Goal: Task Accomplishment & Management: Use online tool/utility

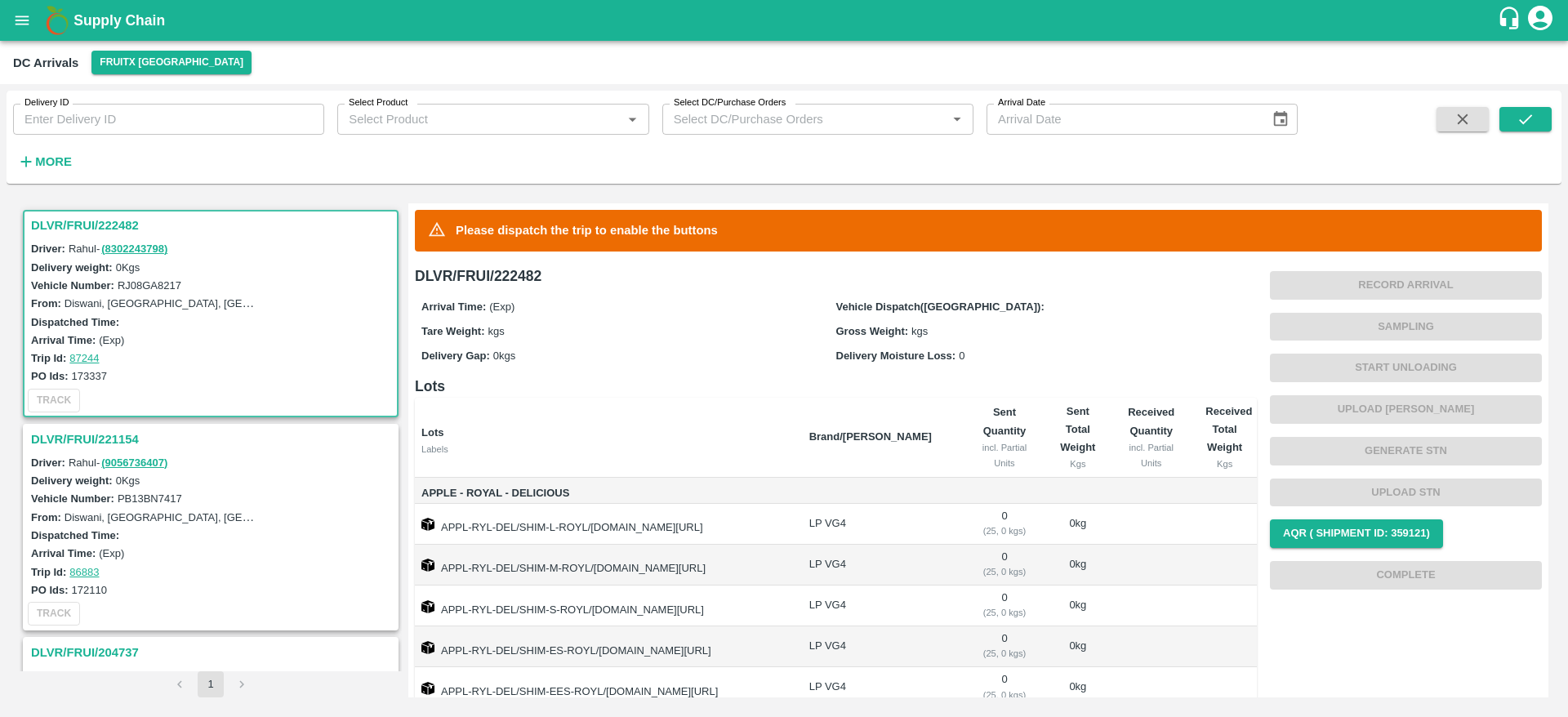
click at [133, 435] on h3 "DLVR/FRUI/221154" at bounding box center [213, 439] width 364 height 21
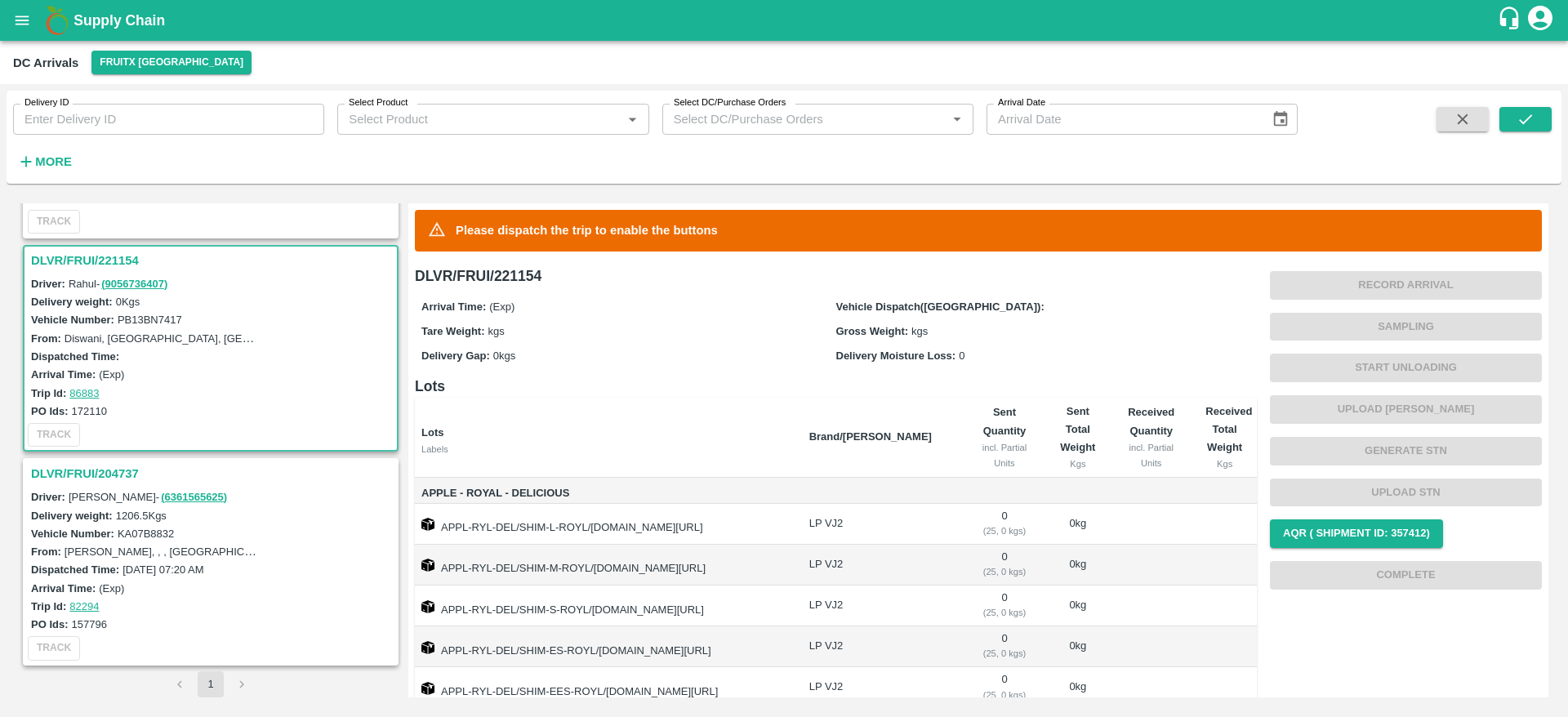
scroll to position [127, 0]
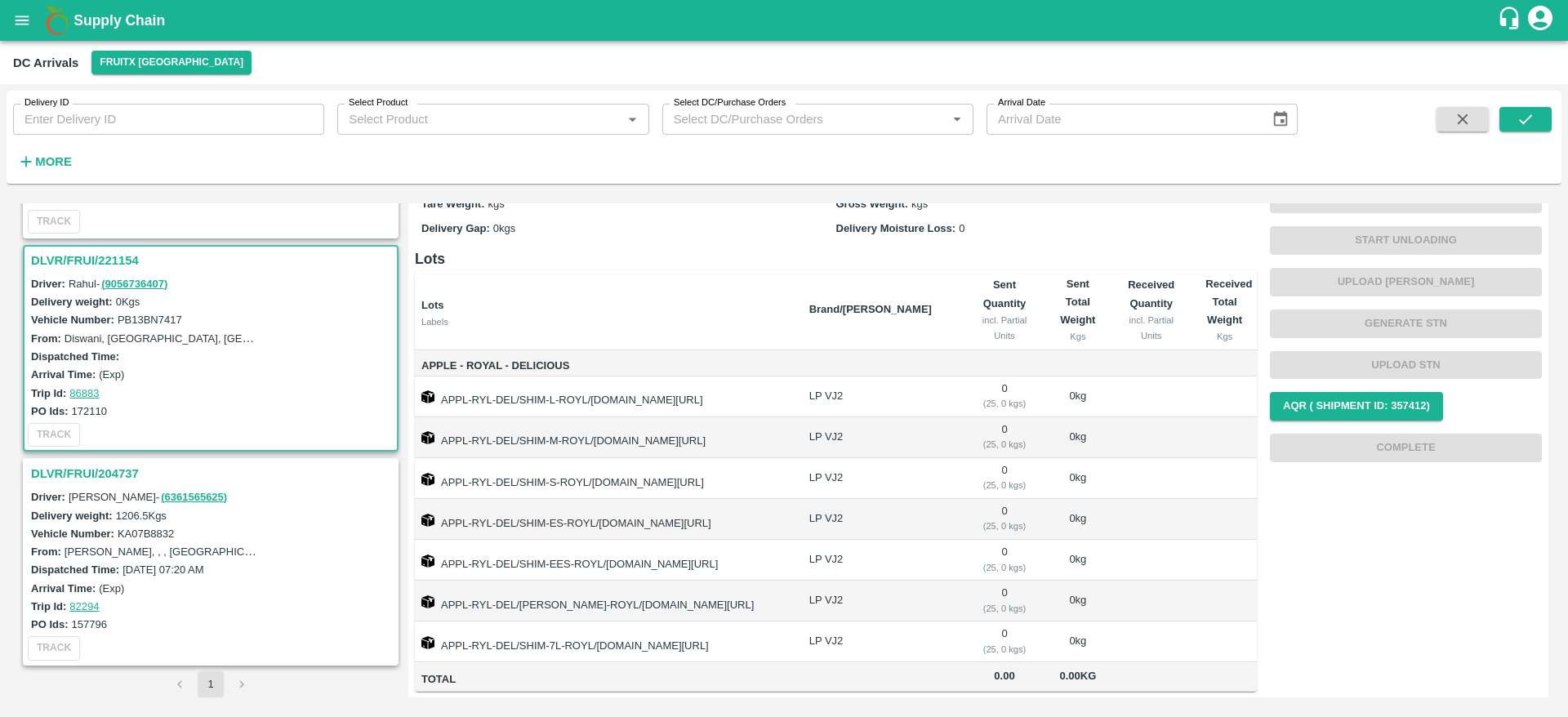
click at [117, 467] on h3 "DLVR/FRUI/204737" at bounding box center [213, 473] width 364 height 21
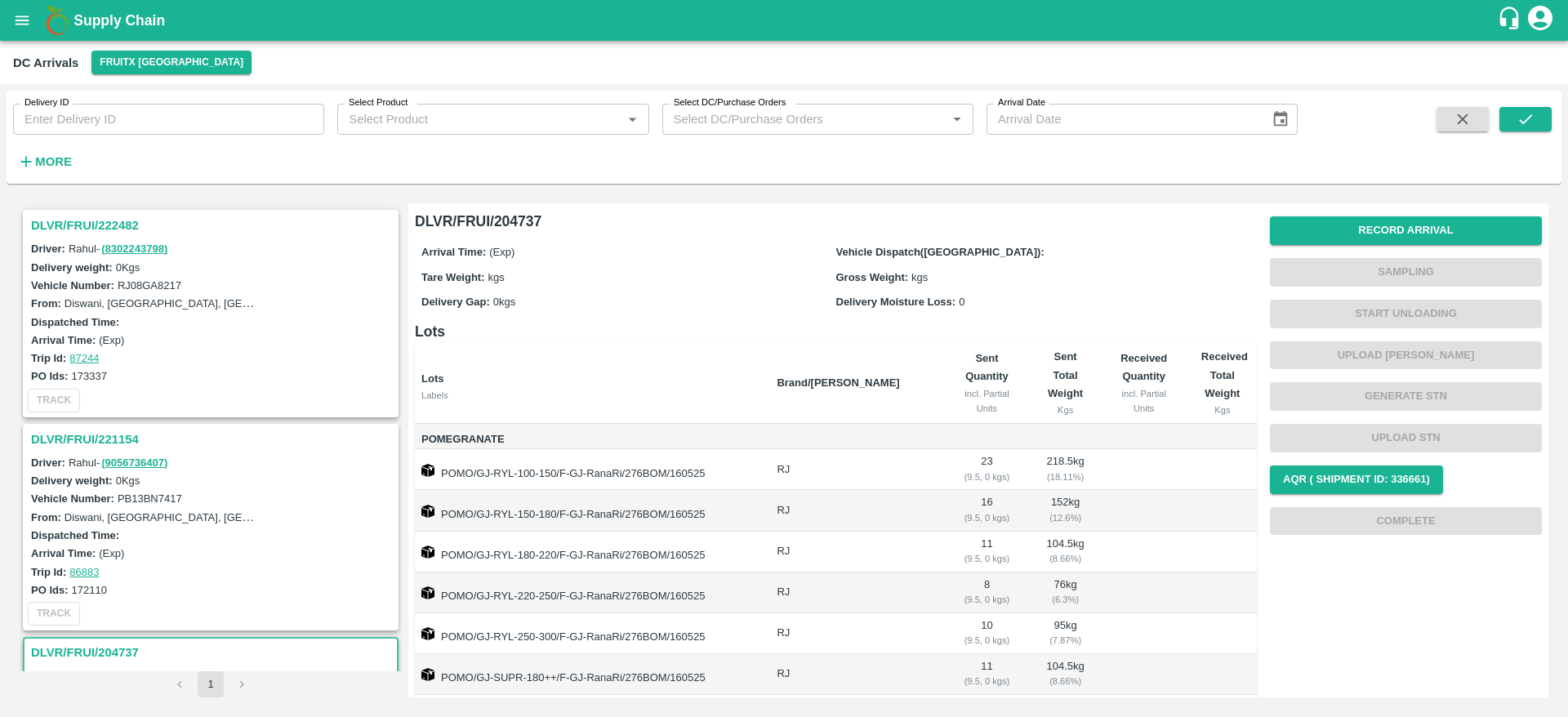
click at [137, 226] on h3 "DLVR/FRUI/222482" at bounding box center [213, 225] width 364 height 21
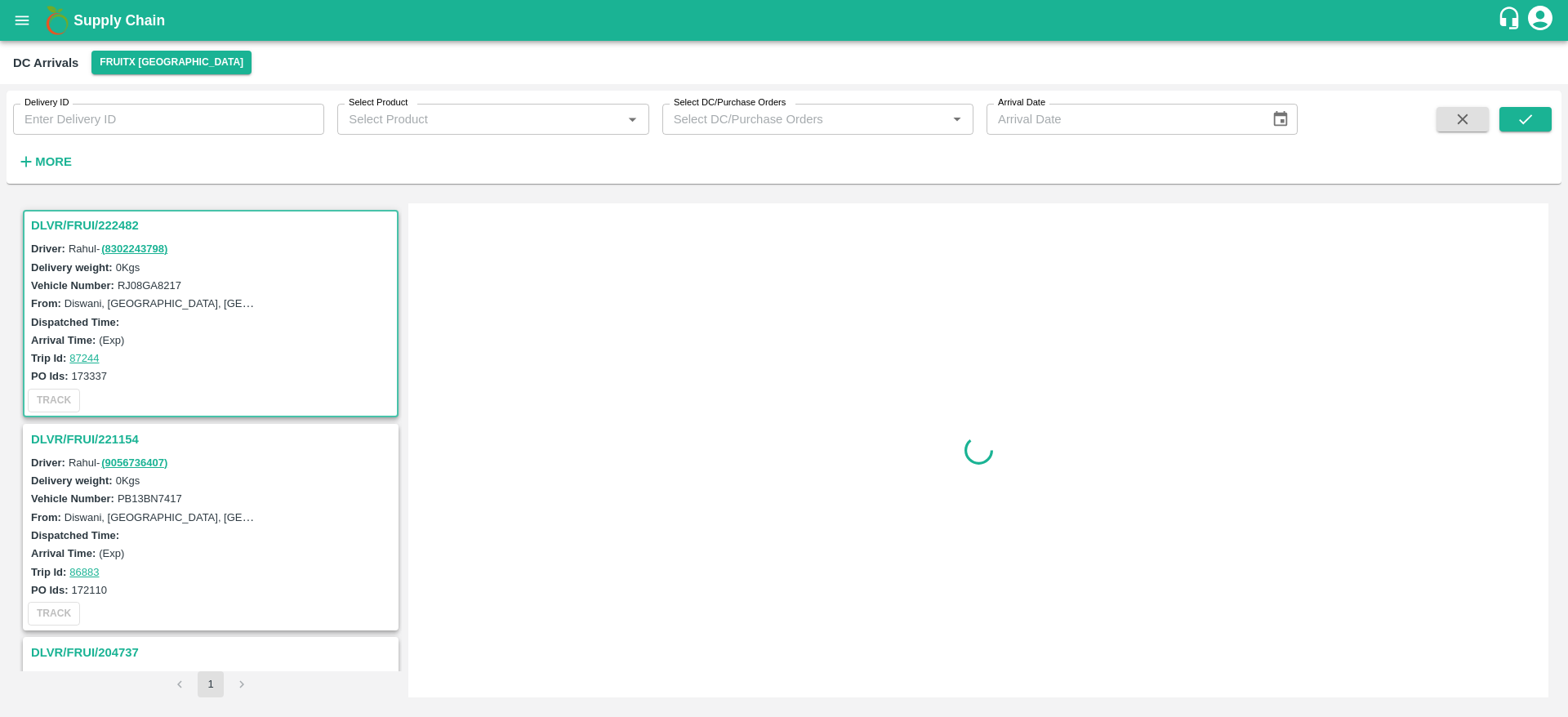
scroll to position [6, 0]
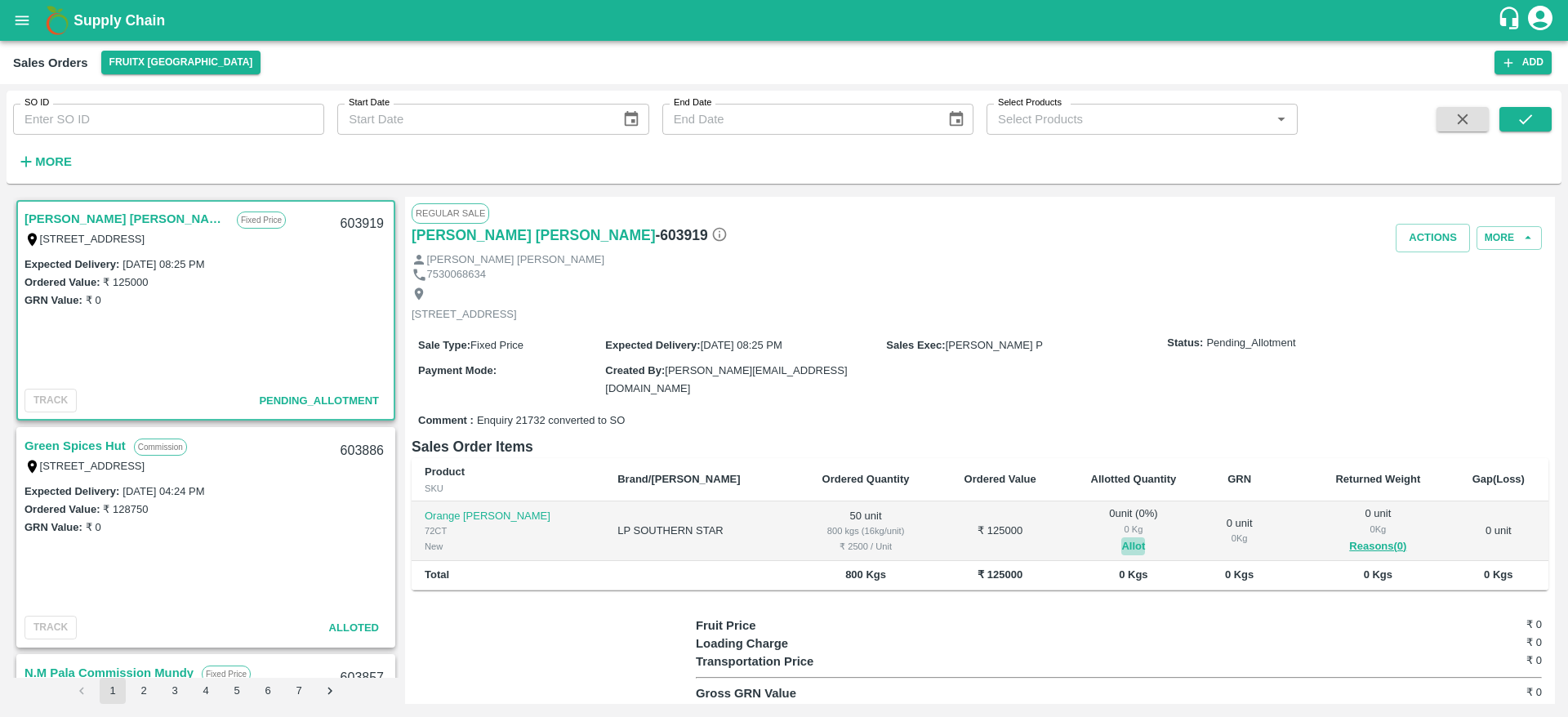
click at [1121, 540] on button "Allot" at bounding box center [1133, 546] width 24 height 19
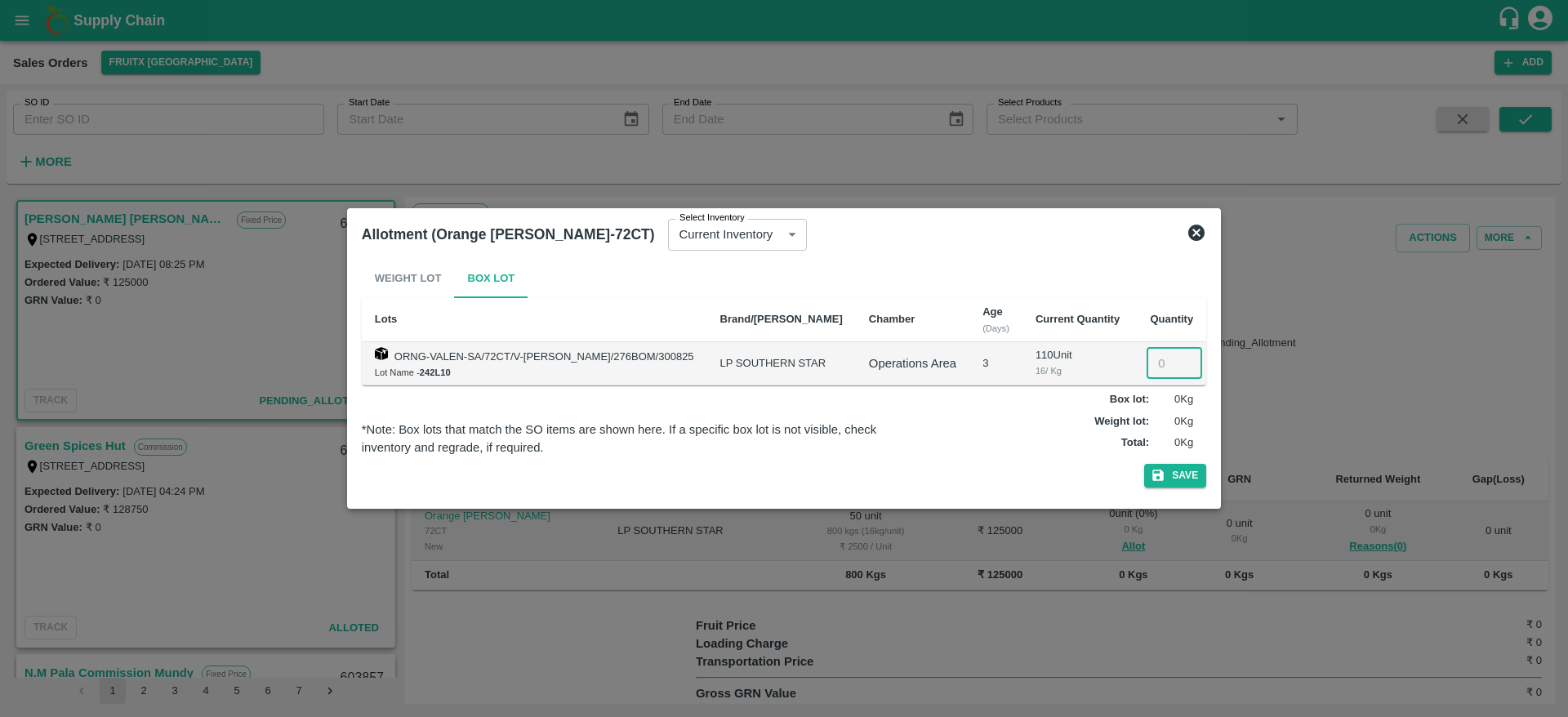
click at [1155, 374] on input "number" at bounding box center [1174, 363] width 56 height 31
type input "50"
click at [1144, 464] on button "Save" at bounding box center [1175, 476] width 62 height 24
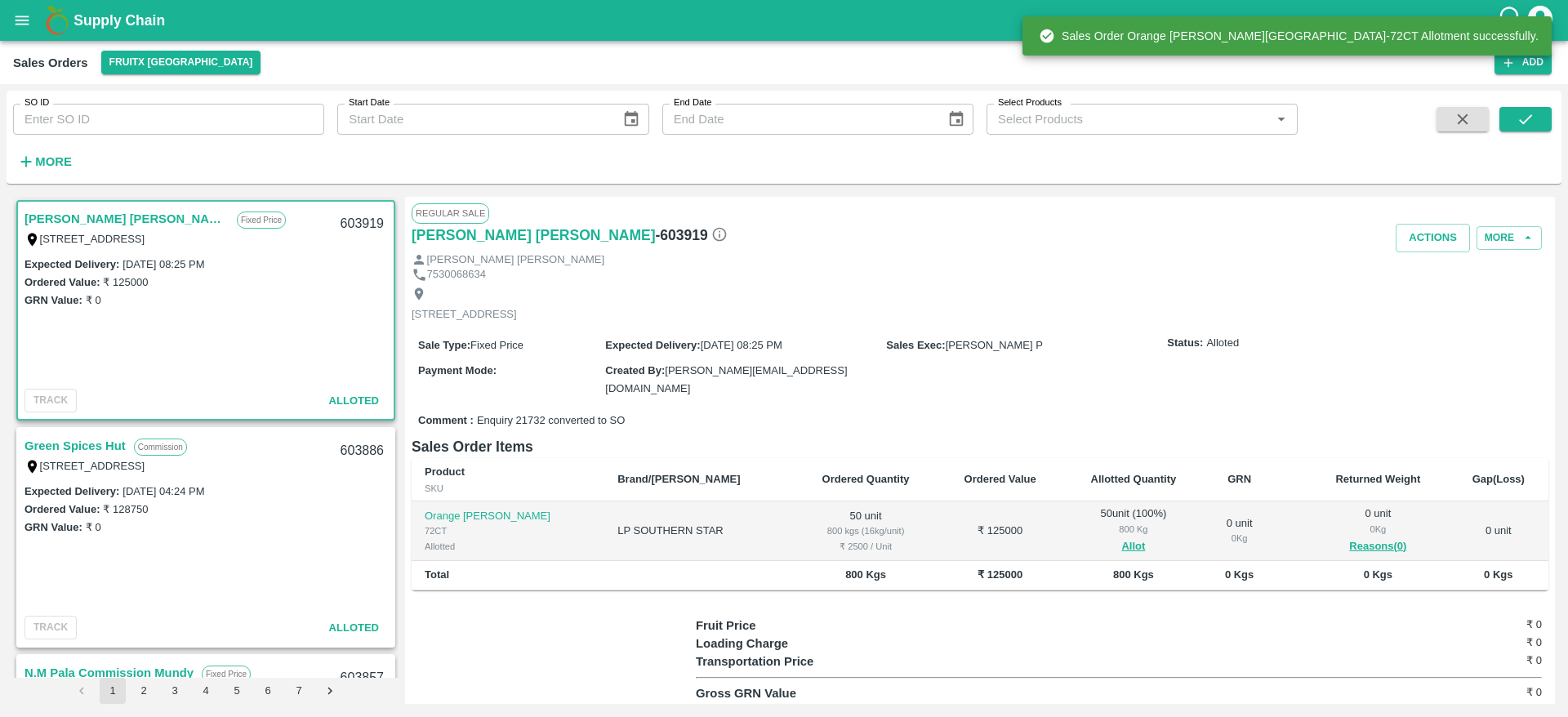
click at [349, 217] on div "603919" at bounding box center [361, 224] width 63 height 38
copy div "603919"
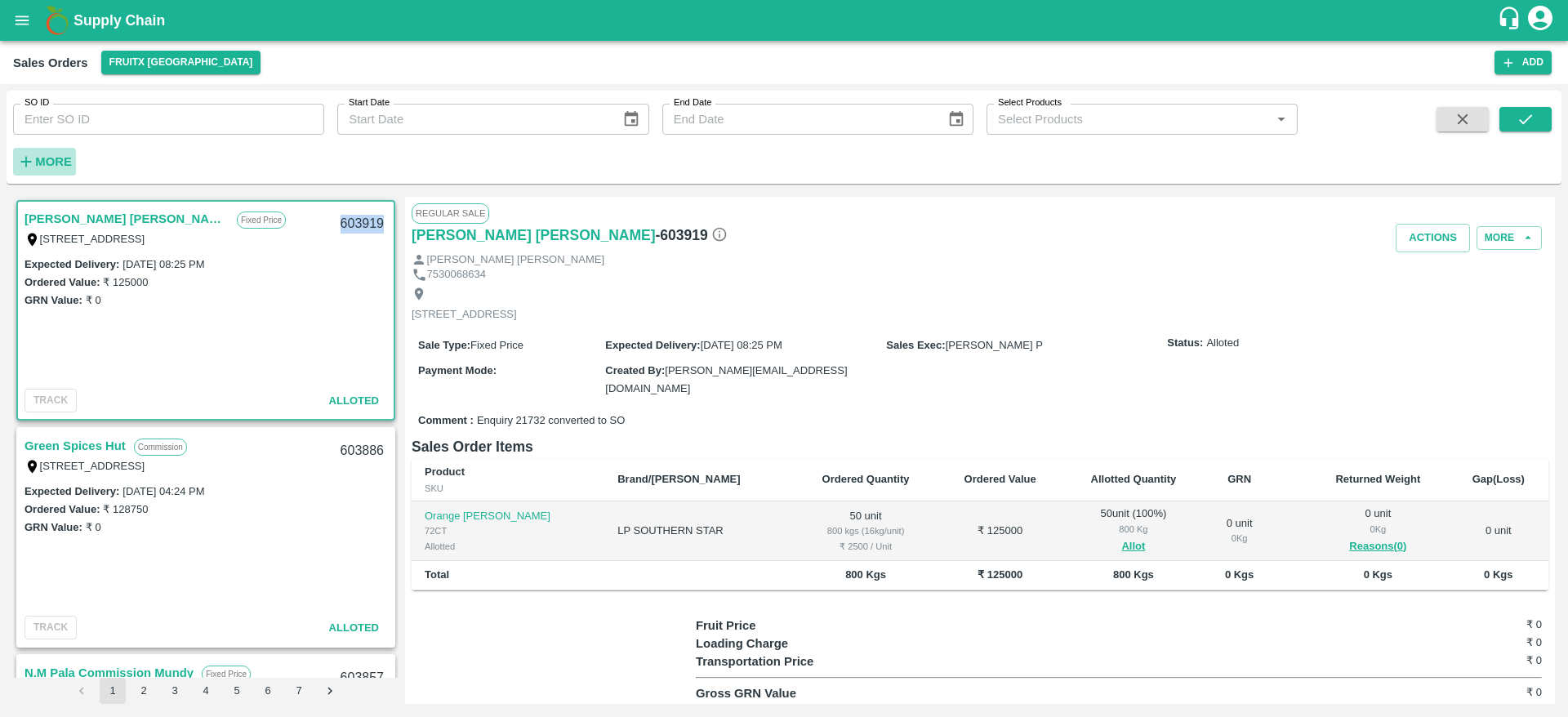
click at [55, 158] on strong "More" at bounding box center [54, 161] width 36 height 13
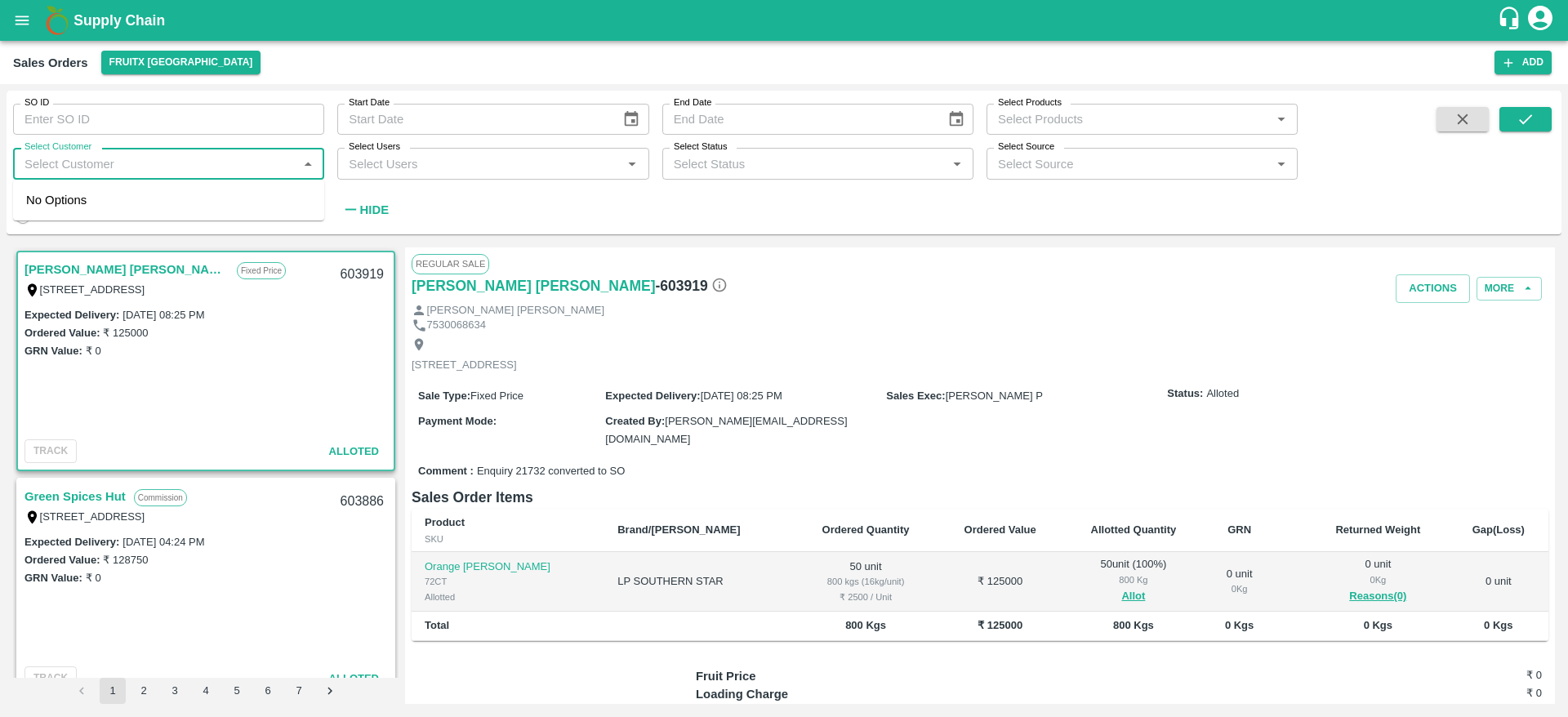
click at [134, 165] on input "Select Customer" at bounding box center [155, 163] width 274 height 21
type input "Azha"
click at [61, 204] on div "[PERSON_NAME]" at bounding box center [168, 207] width 311 height 43
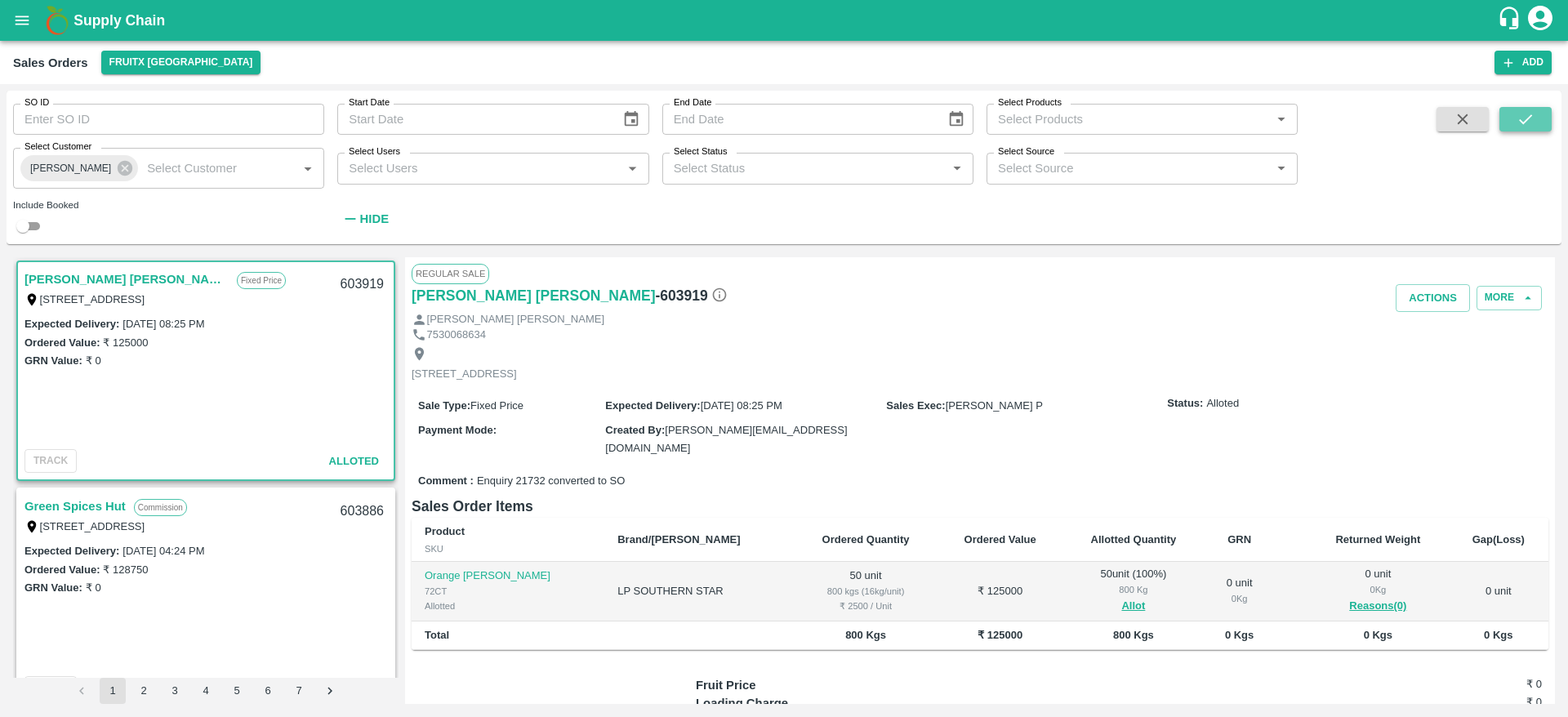
click at [1524, 122] on icon "submit" at bounding box center [1525, 119] width 13 height 10
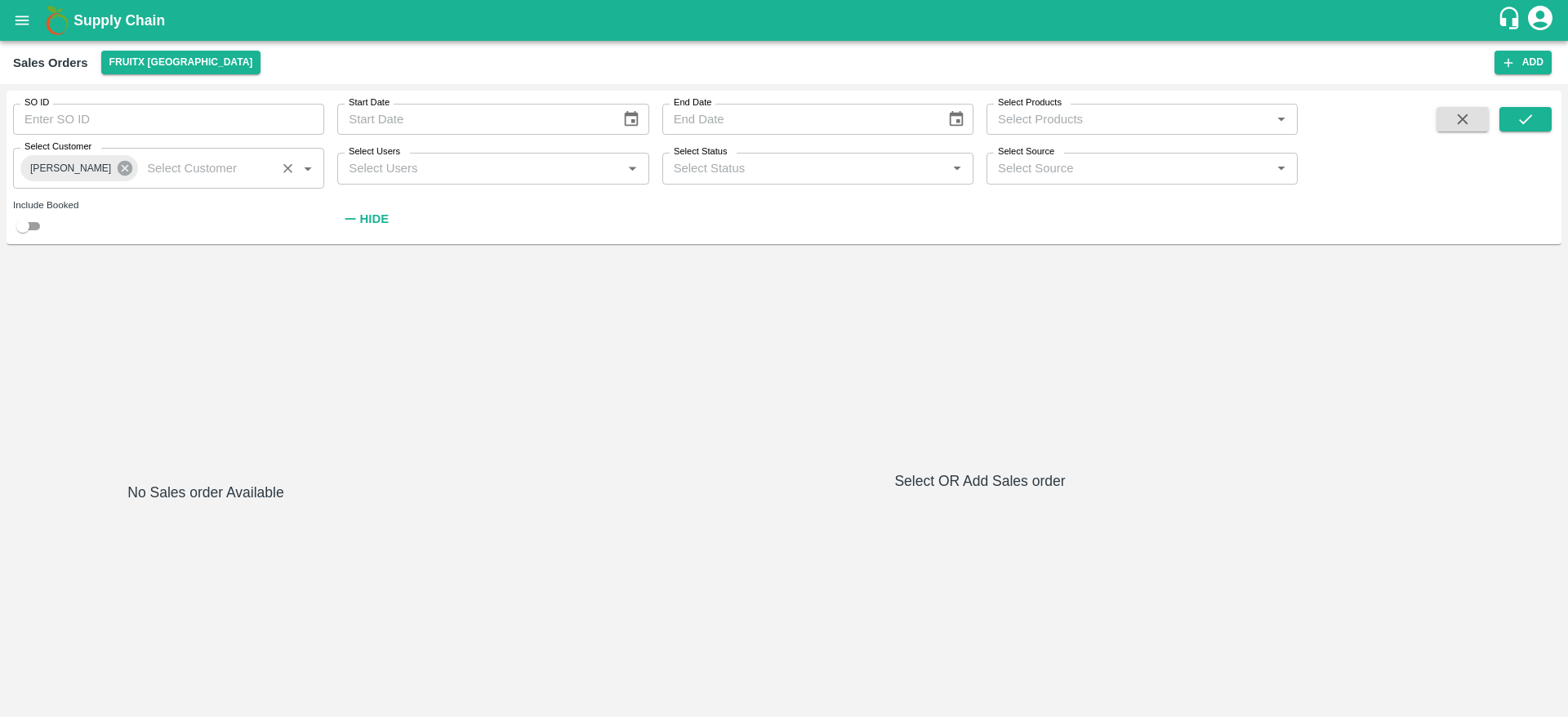
click at [132, 164] on icon at bounding box center [125, 168] width 15 height 15
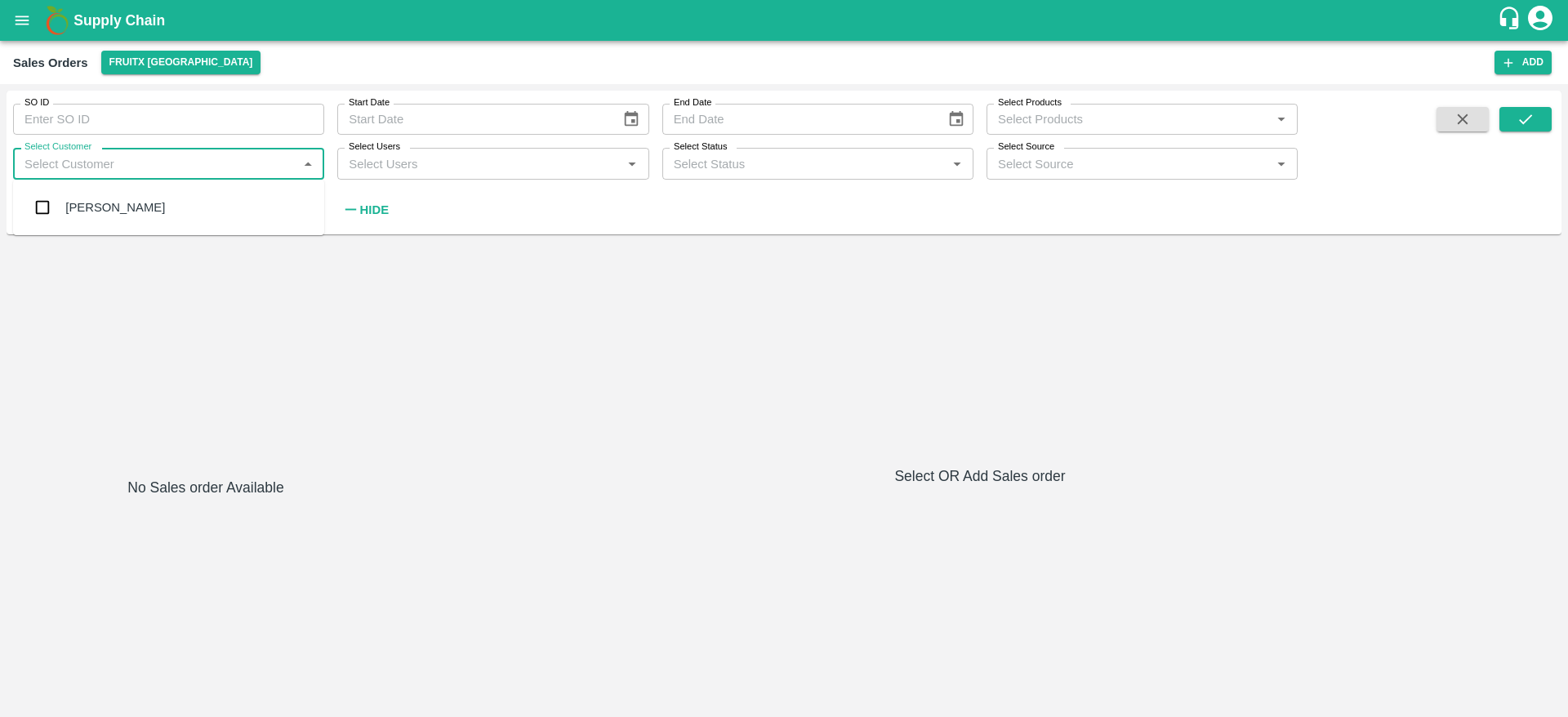
click at [163, 163] on input "Select Customer" at bounding box center [155, 163] width 274 height 21
type input "Azaru"
click at [137, 194] on div "Azaruddhin A" at bounding box center [168, 207] width 311 height 43
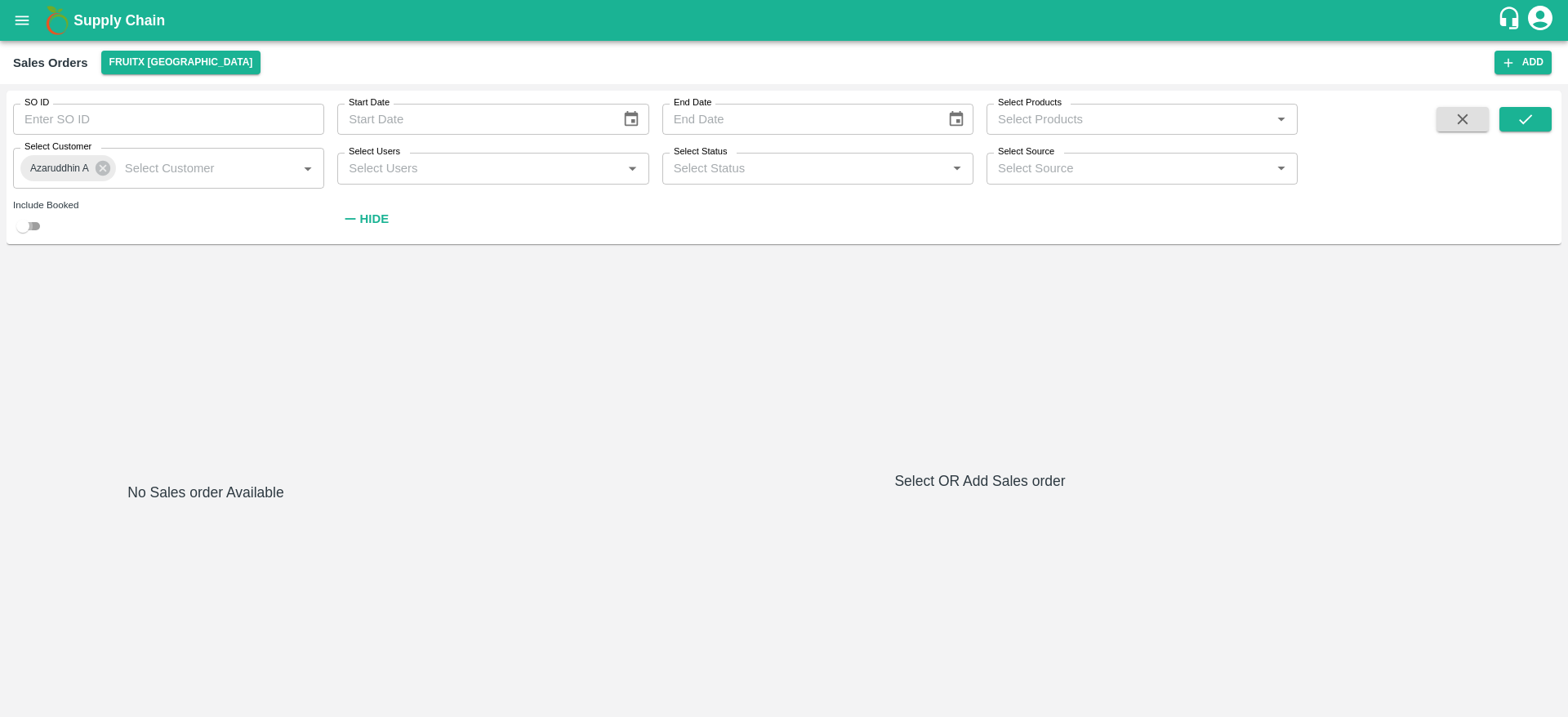
click at [31, 228] on input "checkbox" at bounding box center [23, 227] width 59 height 20
checkbox input "true"
click at [1533, 121] on icon "submit" at bounding box center [1525, 119] width 18 height 18
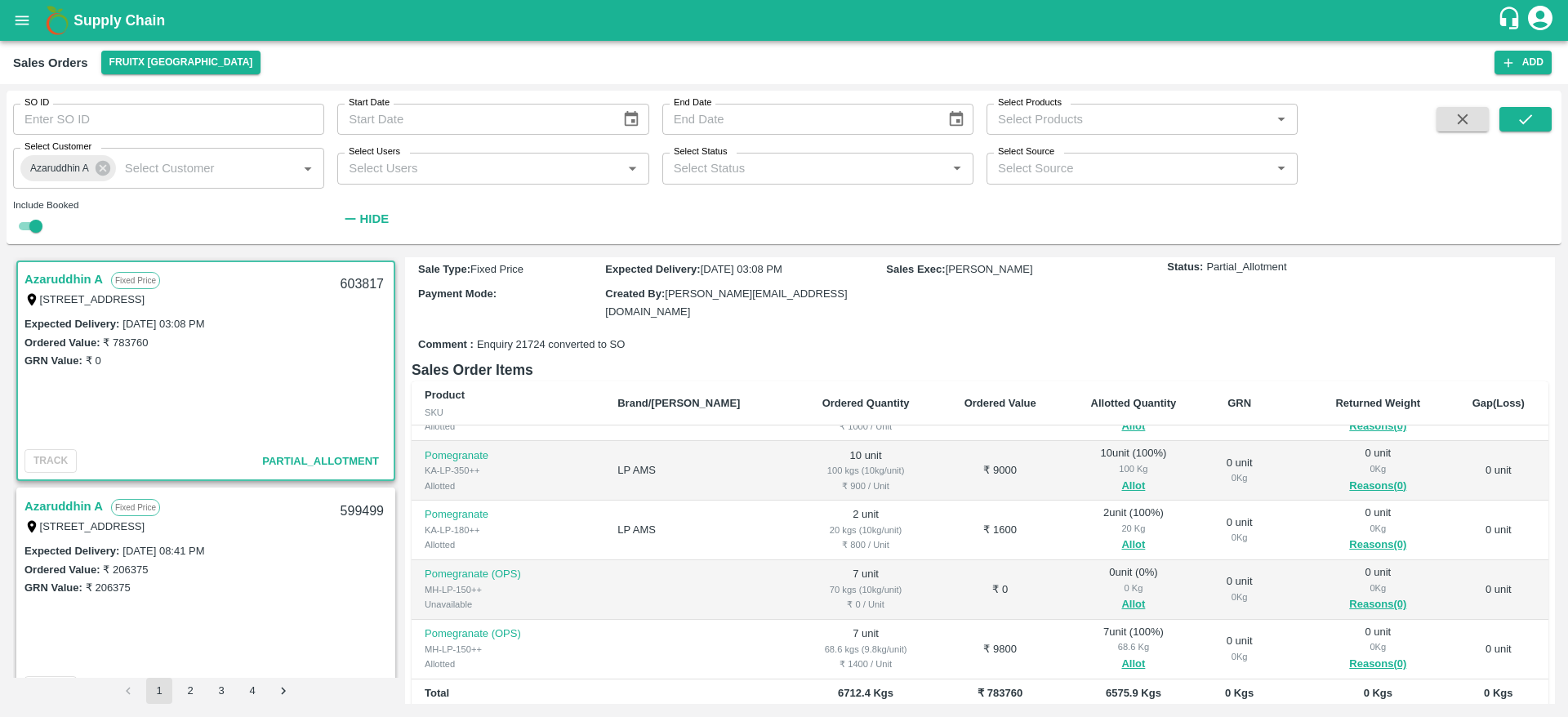
scroll to position [310, 0]
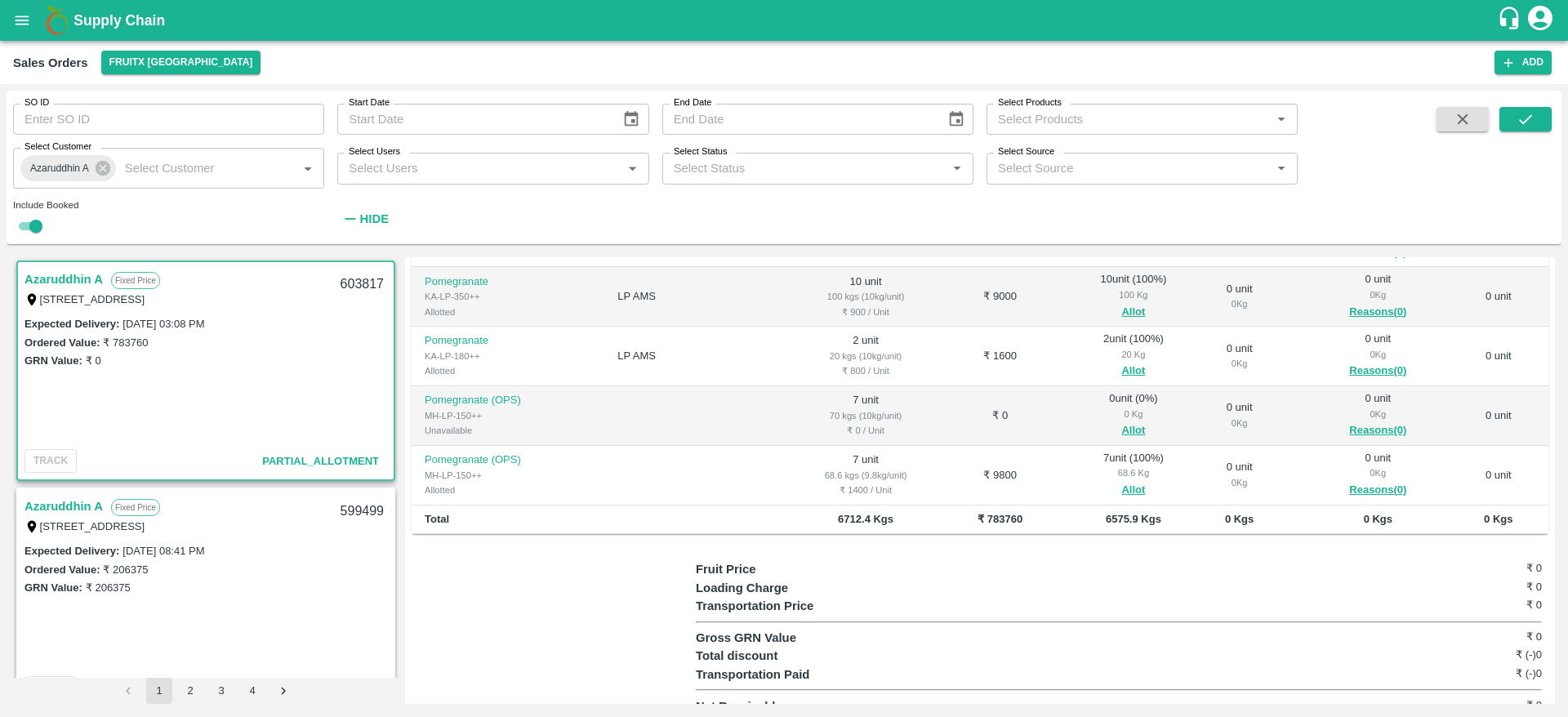
click at [352, 282] on div "603817" at bounding box center [361, 285] width 63 height 38
copy div "603817"
